Goal: Find specific page/section: Find specific page/section

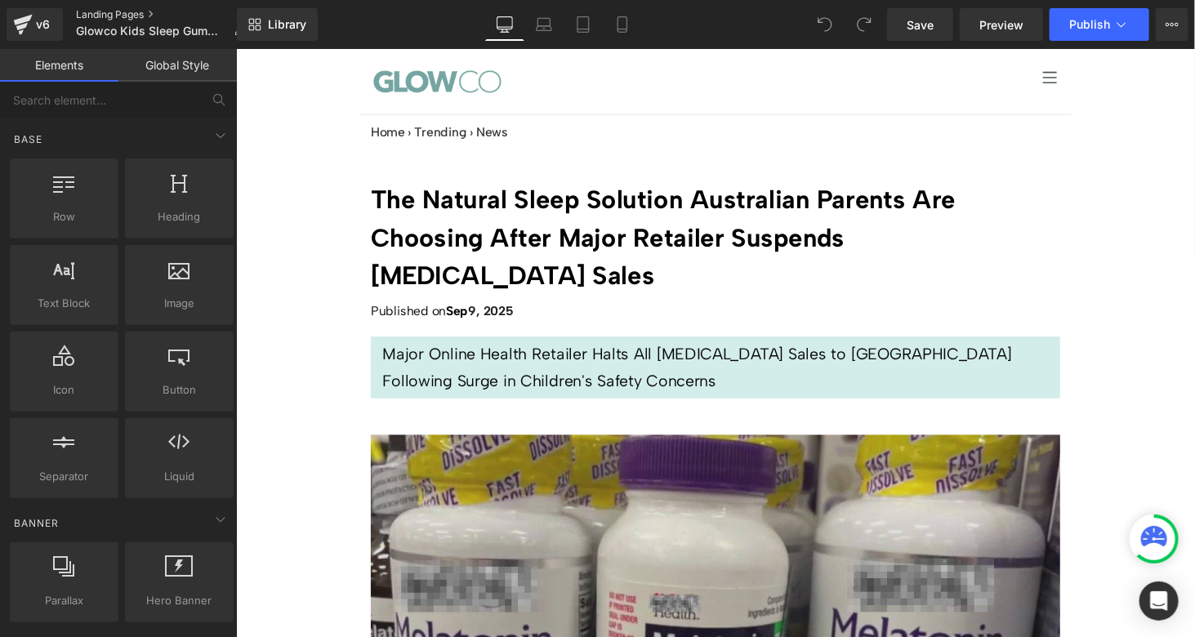
click at [109, 17] on link "Landing Pages" at bounding box center [167, 14] width 182 height 13
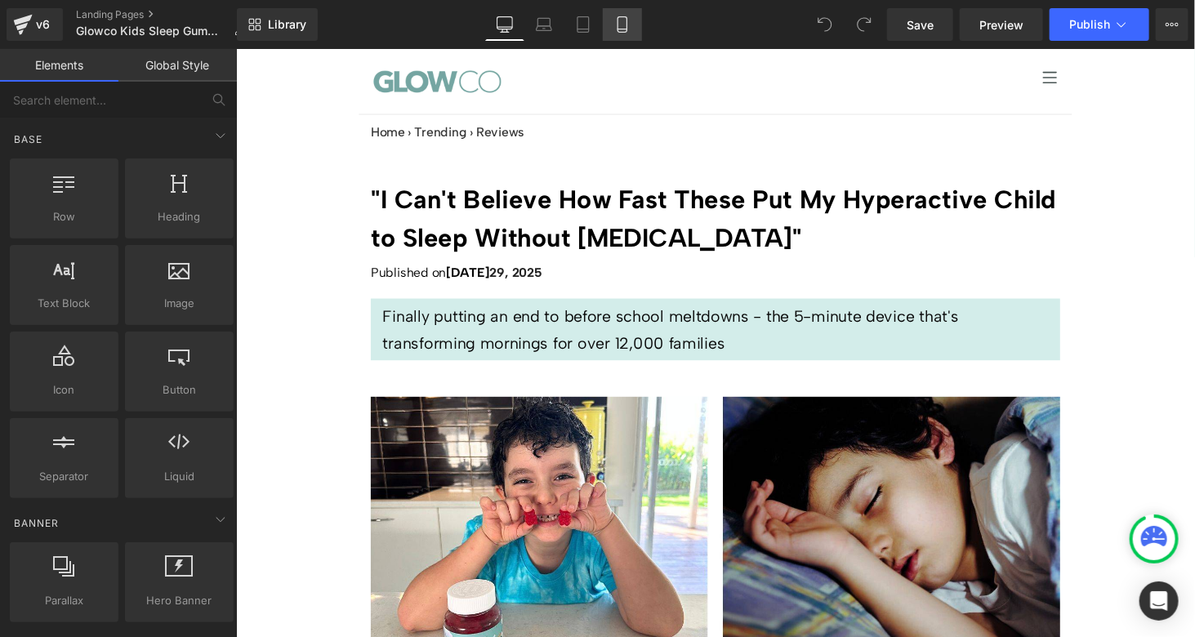
click at [614, 25] on icon at bounding box center [622, 24] width 16 height 16
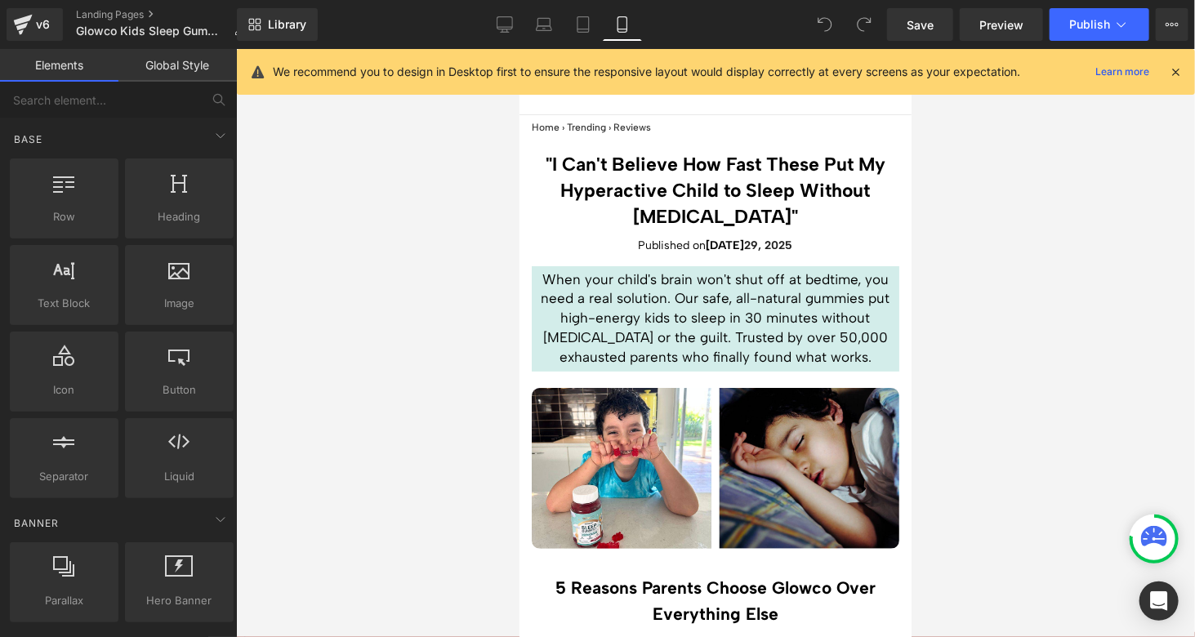
click at [1175, 69] on icon at bounding box center [1175, 72] width 15 height 15
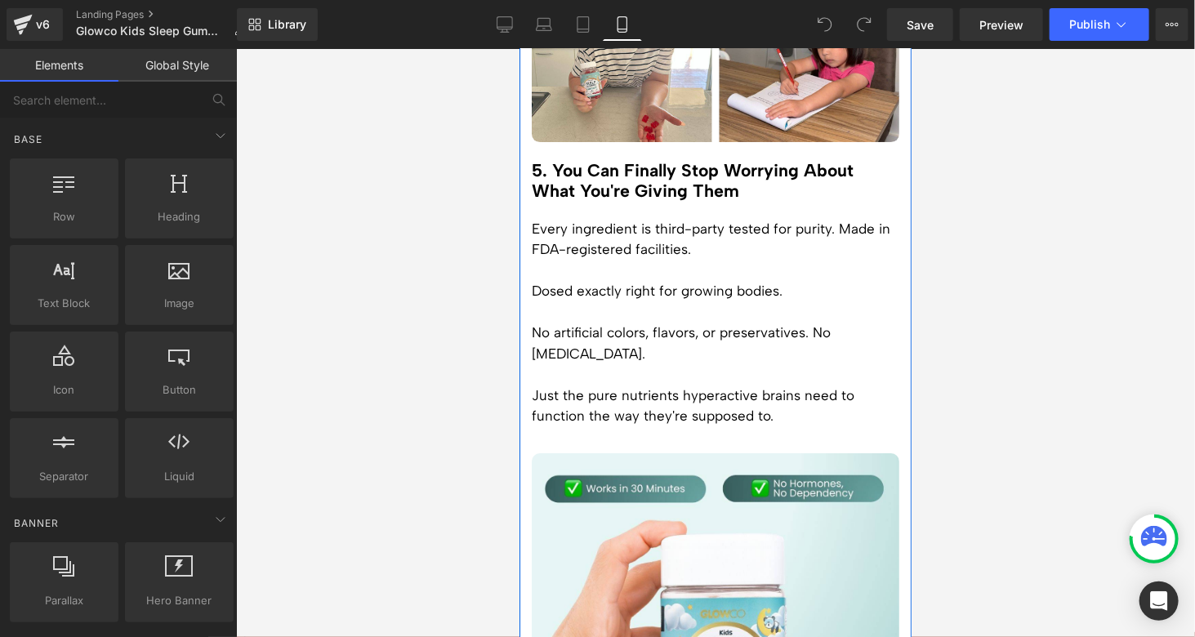
scroll to position [2695, 0]
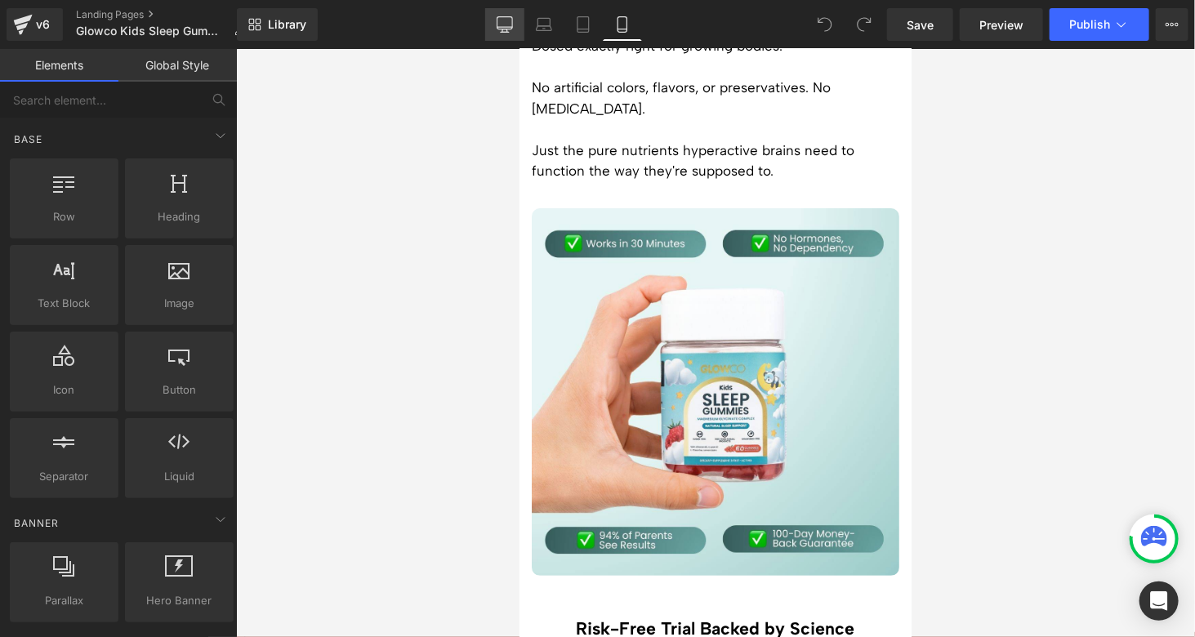
click at [501, 28] on icon at bounding box center [505, 24] width 16 height 16
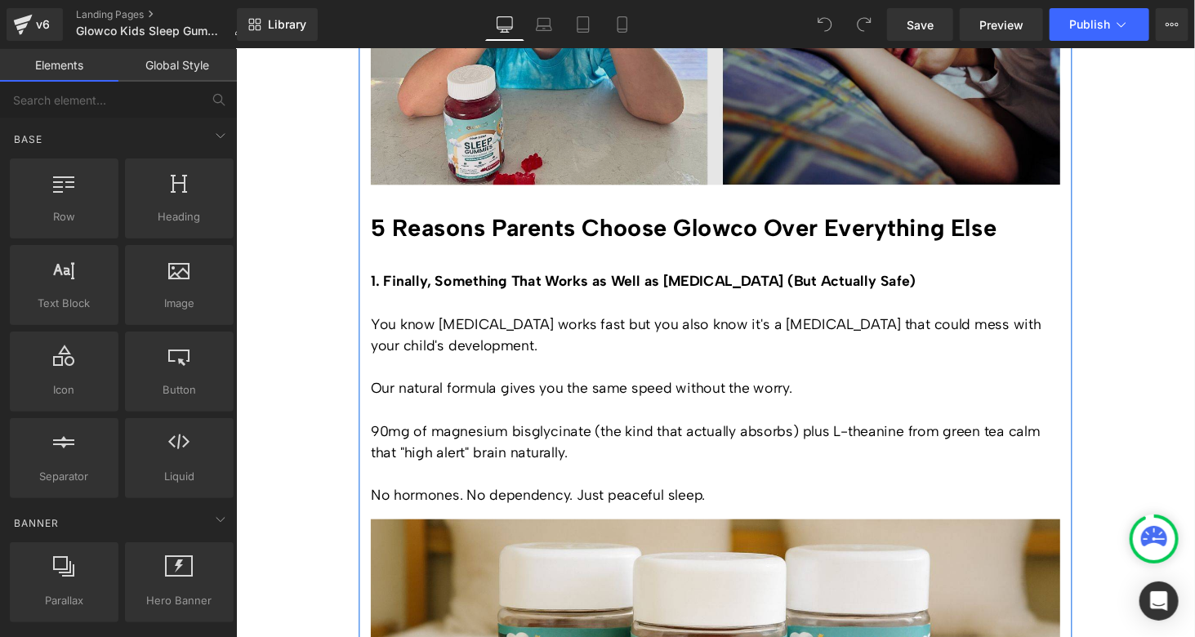
scroll to position [555, 0]
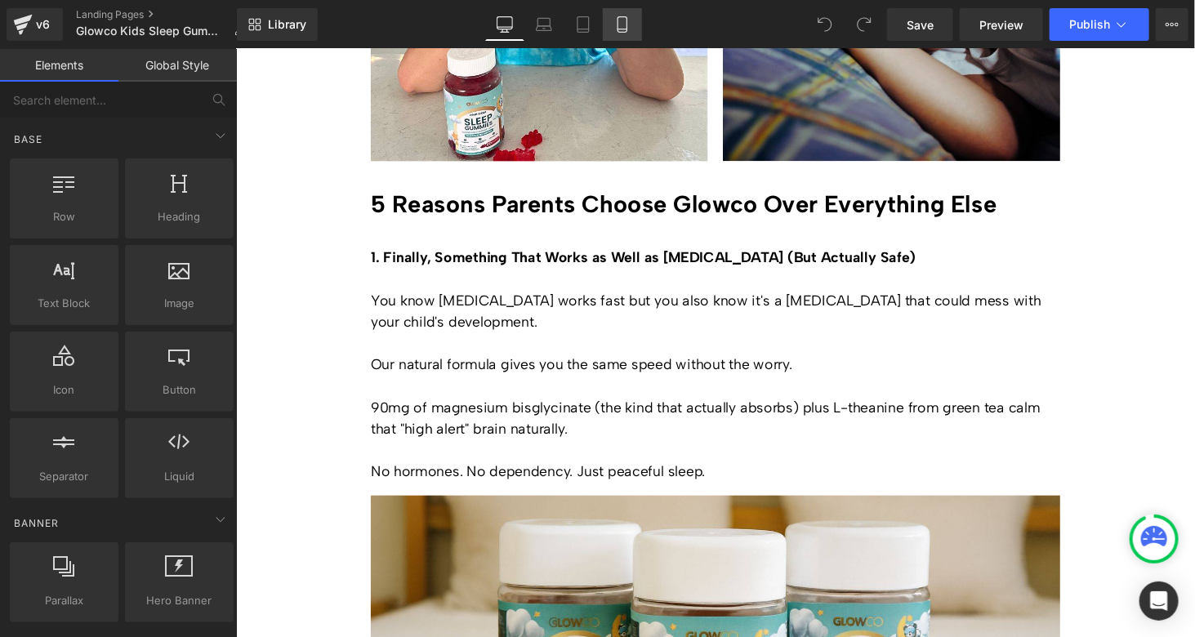
click at [624, 18] on icon at bounding box center [622, 24] width 16 height 16
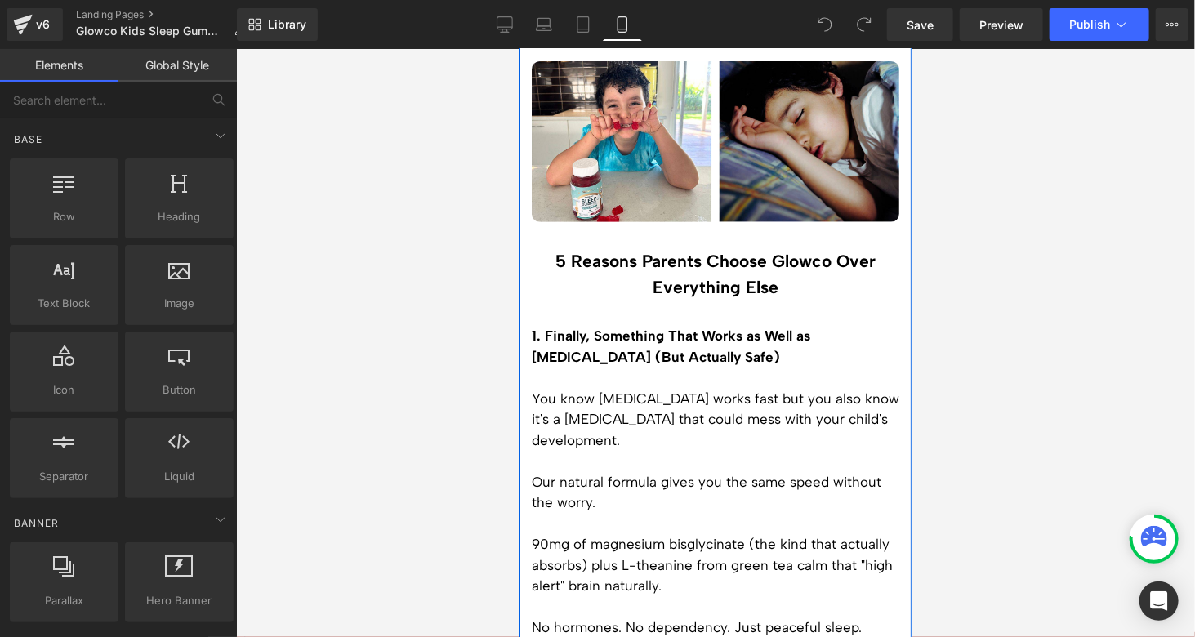
scroll to position [0, 0]
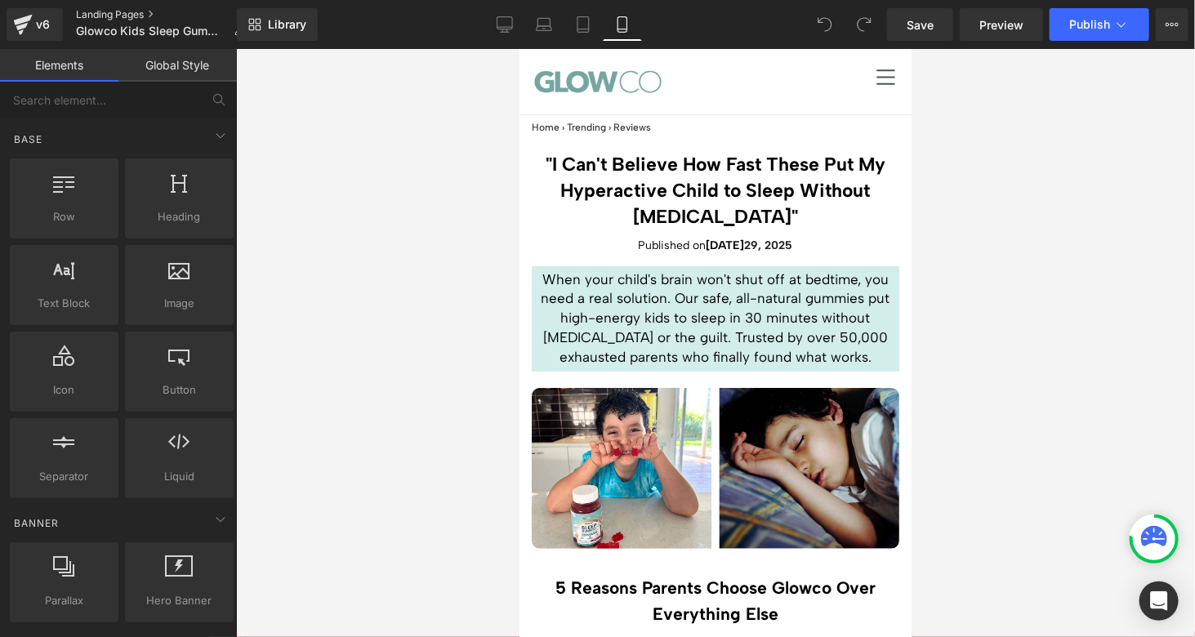
click at [132, 11] on link "Landing Pages" at bounding box center [167, 14] width 182 height 13
